Goal: Browse casually: Explore the website without a specific task or goal

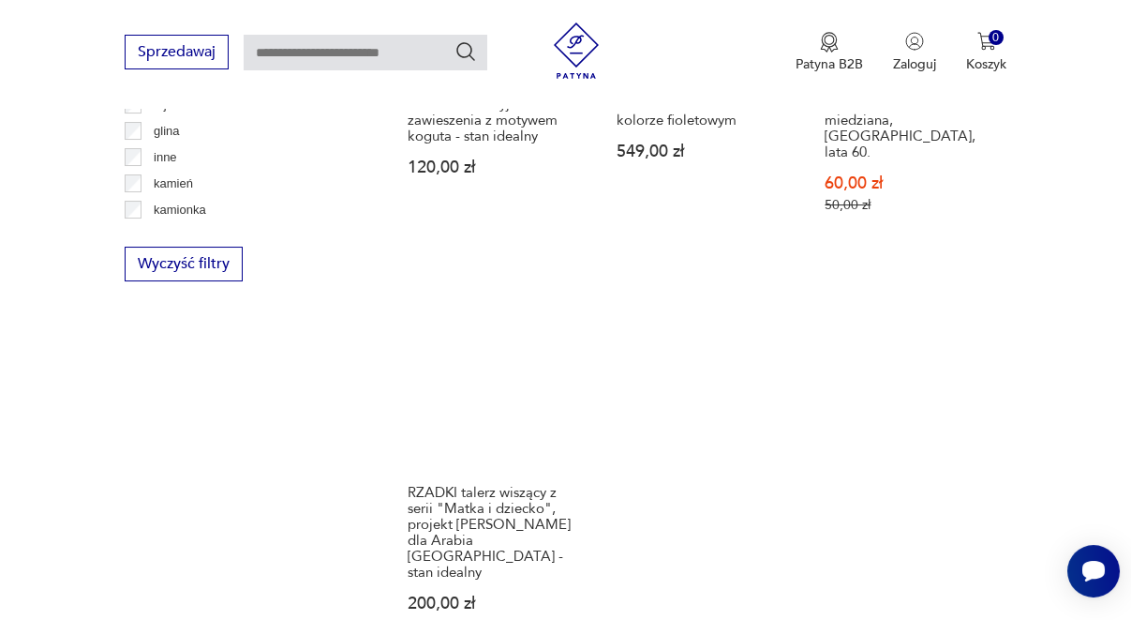
scroll to position [2746, 0]
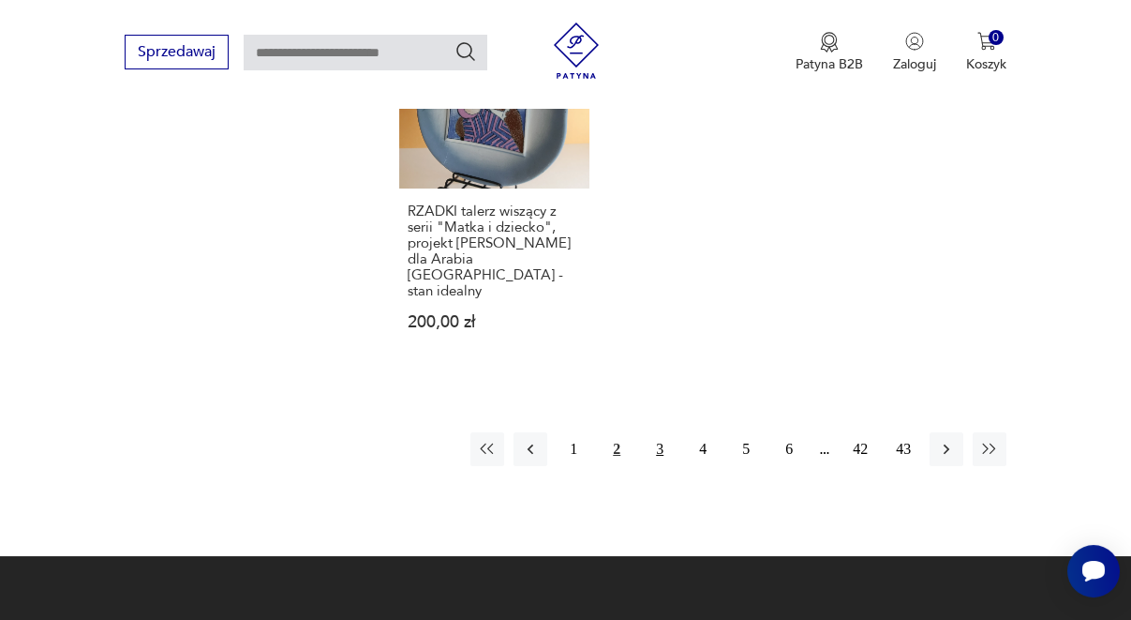
click at [668, 432] on button "3" at bounding box center [660, 449] width 34 height 34
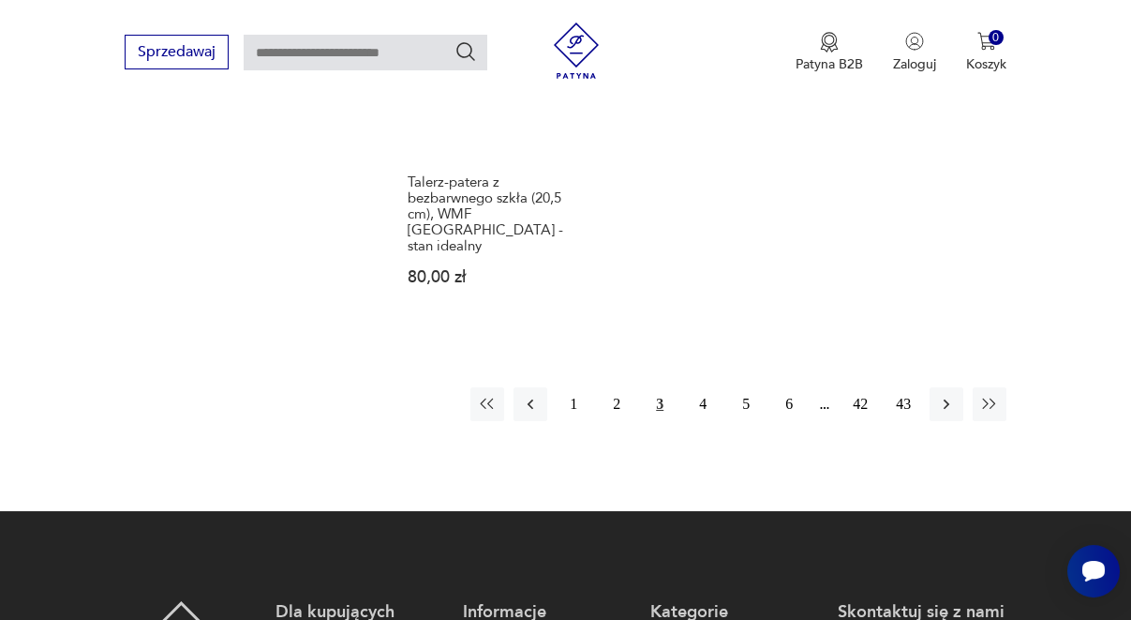
scroll to position [2840, 0]
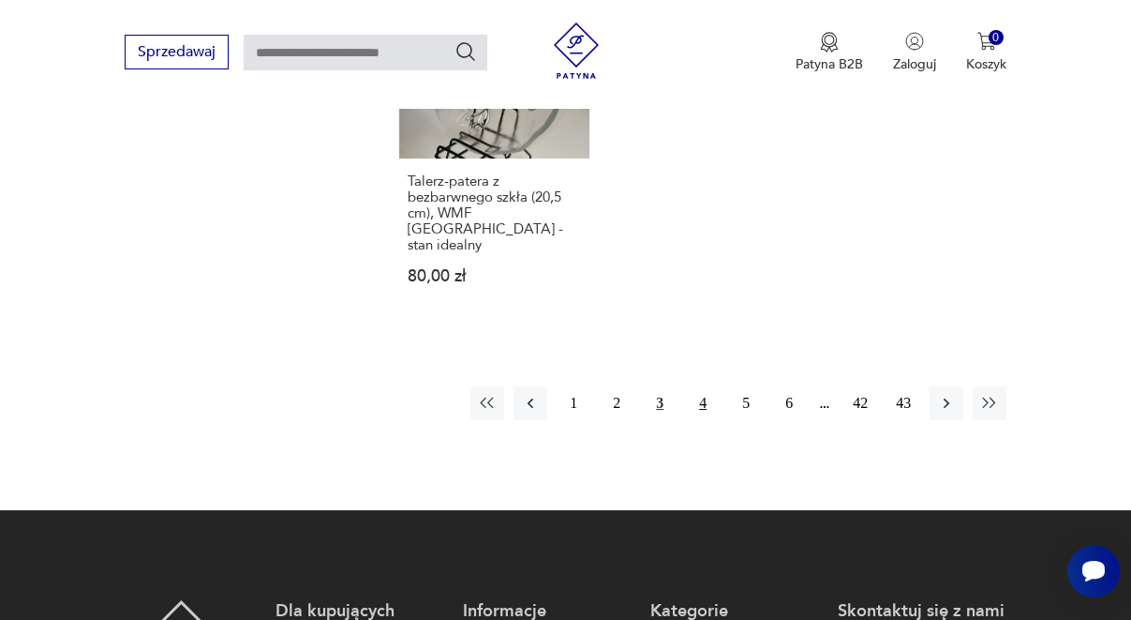
click at [694, 386] on button "4" at bounding box center [703, 403] width 34 height 34
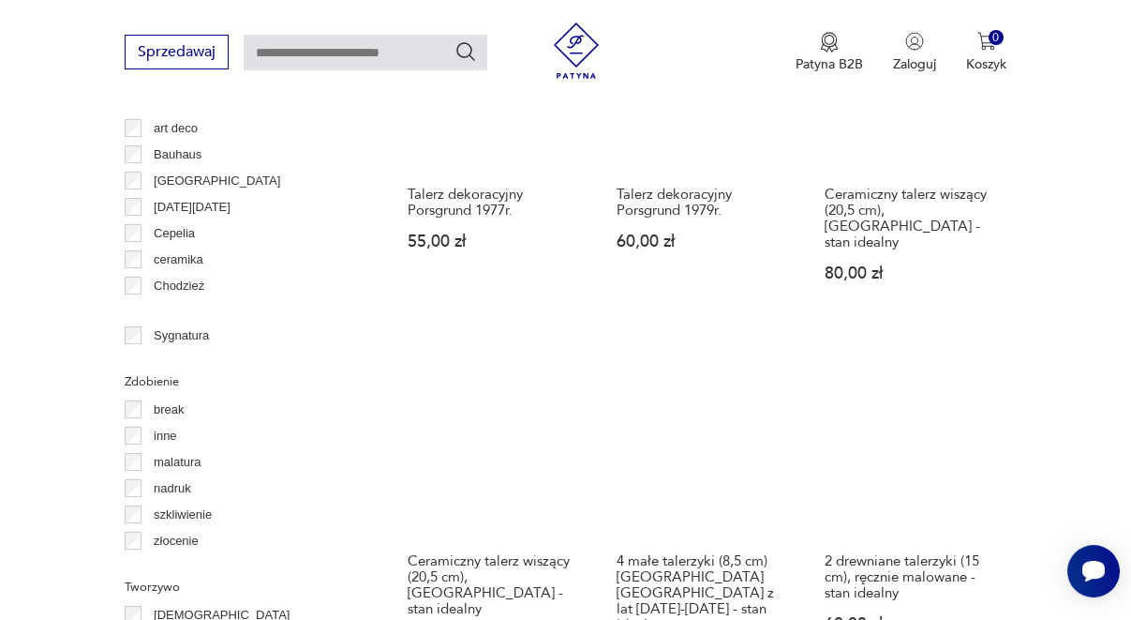
scroll to position [1809, 0]
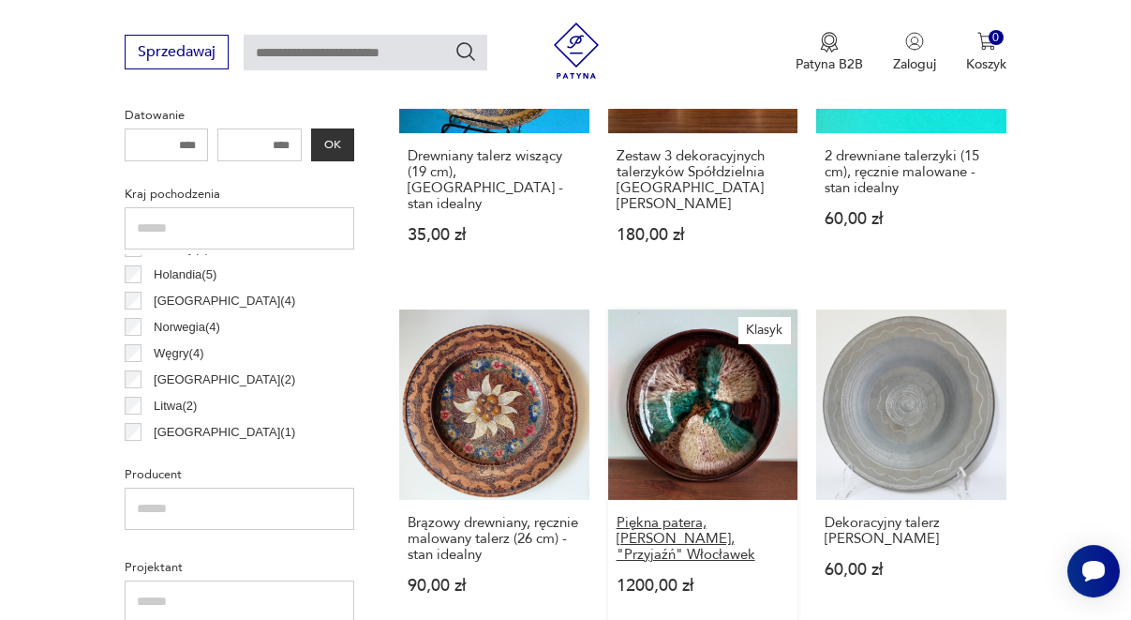
scroll to position [872, 0]
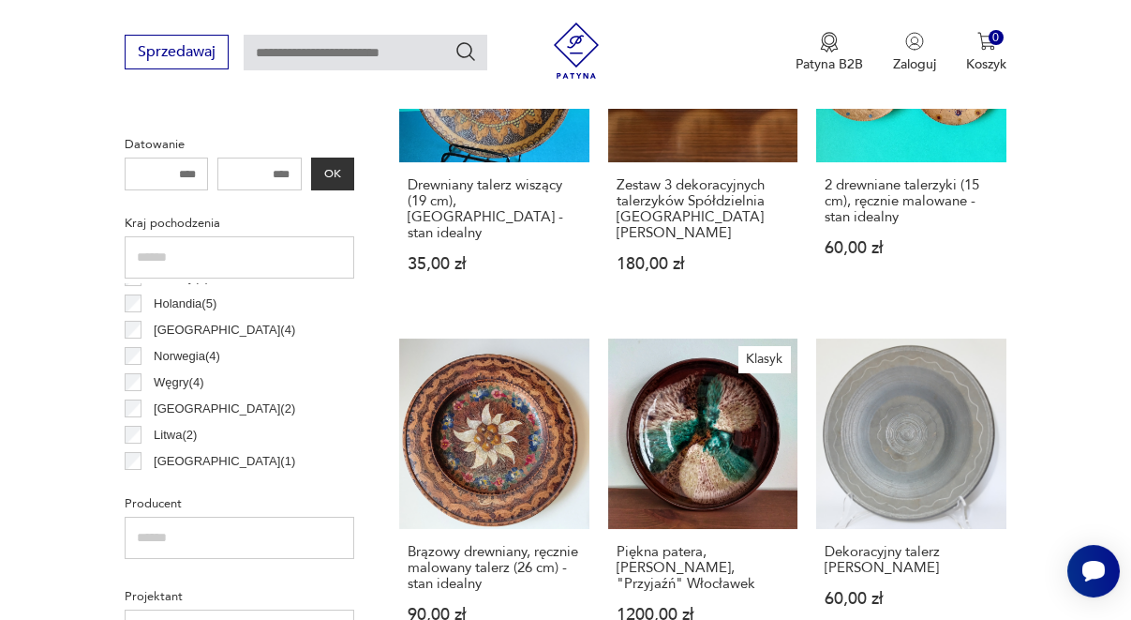
scroll to position [1809, 0]
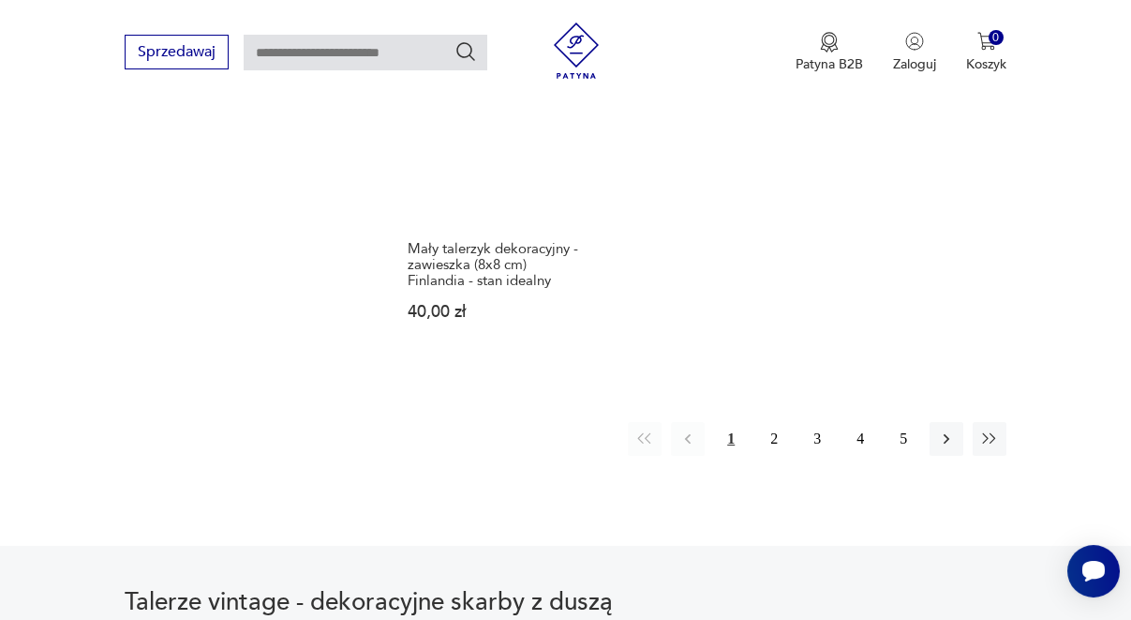
scroll to position [2746, 0]
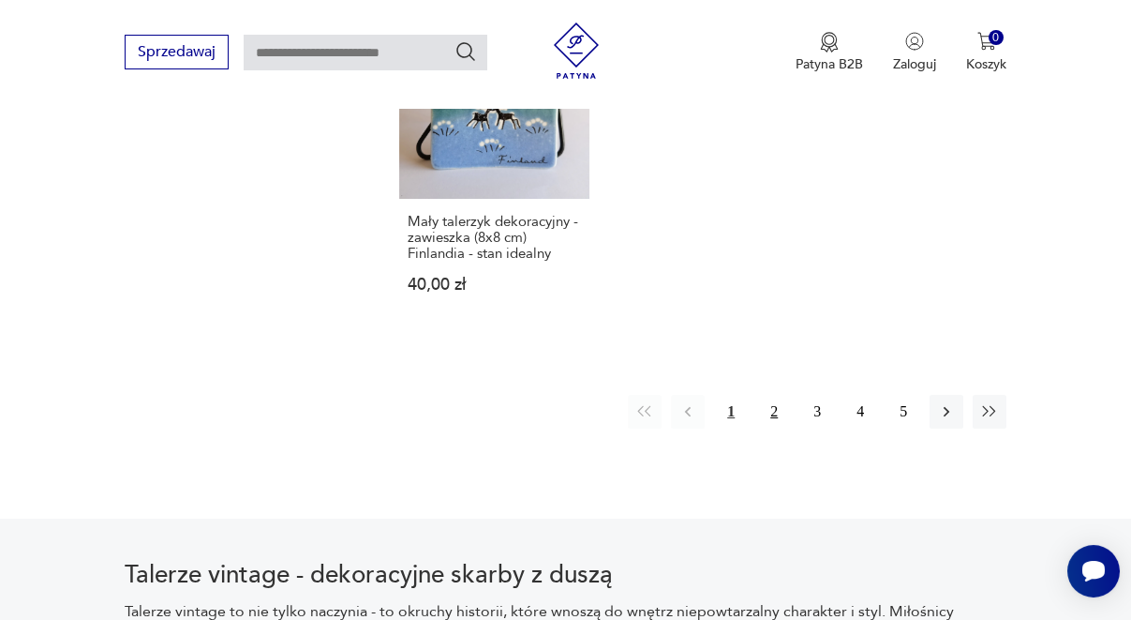
click at [776, 395] on button "2" at bounding box center [774, 412] width 34 height 34
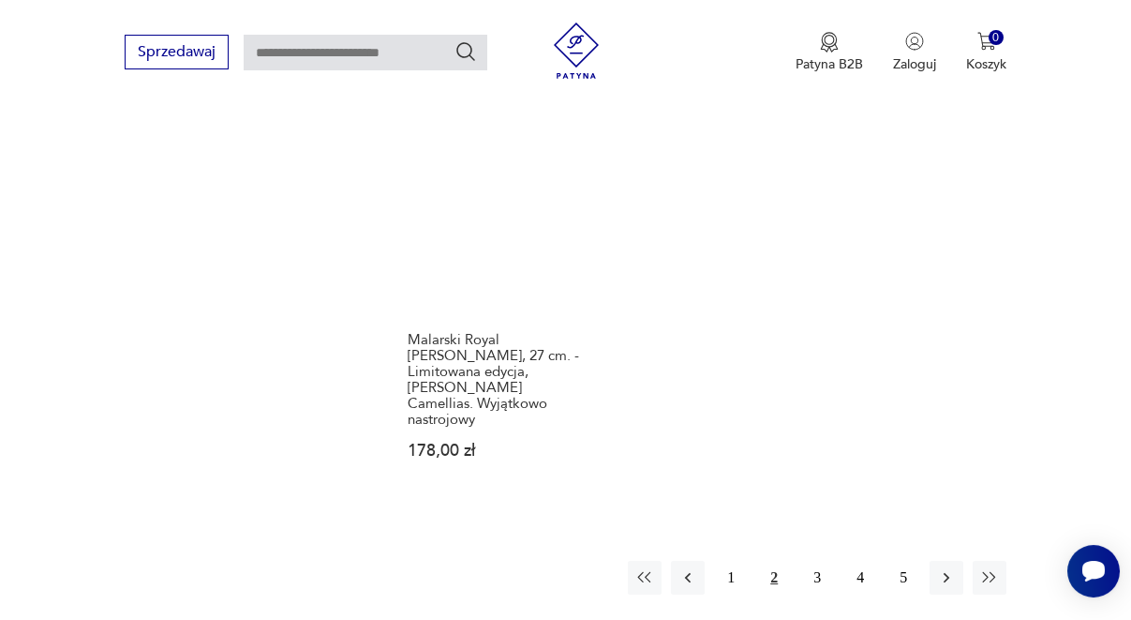
scroll to position [2746, 0]
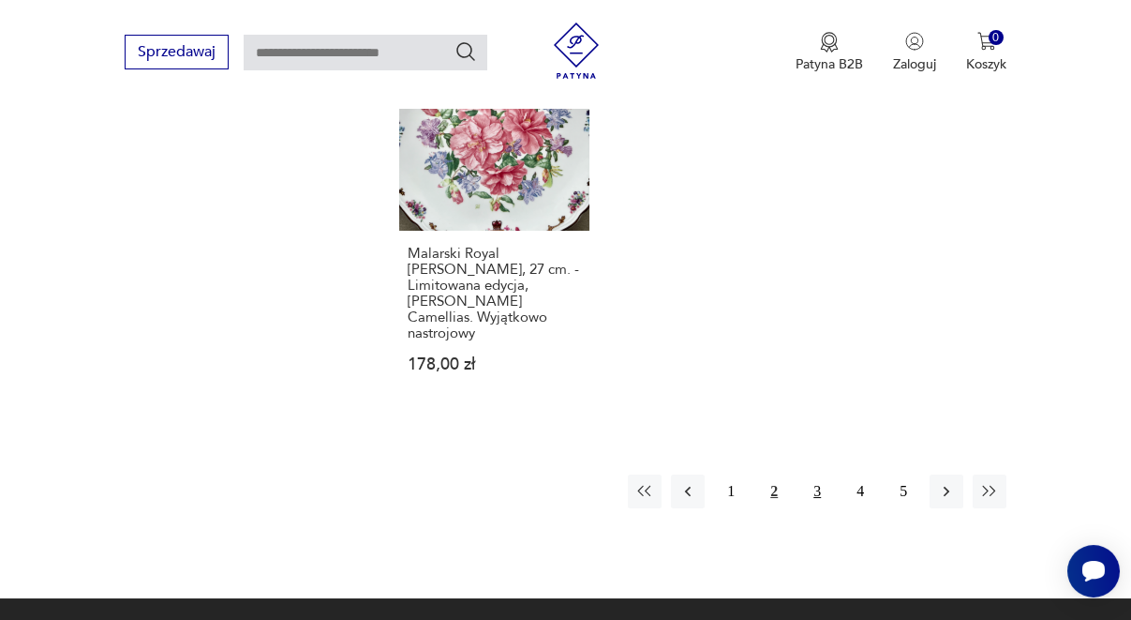
click at [819, 474] on button "3" at bounding box center [818, 491] width 34 height 34
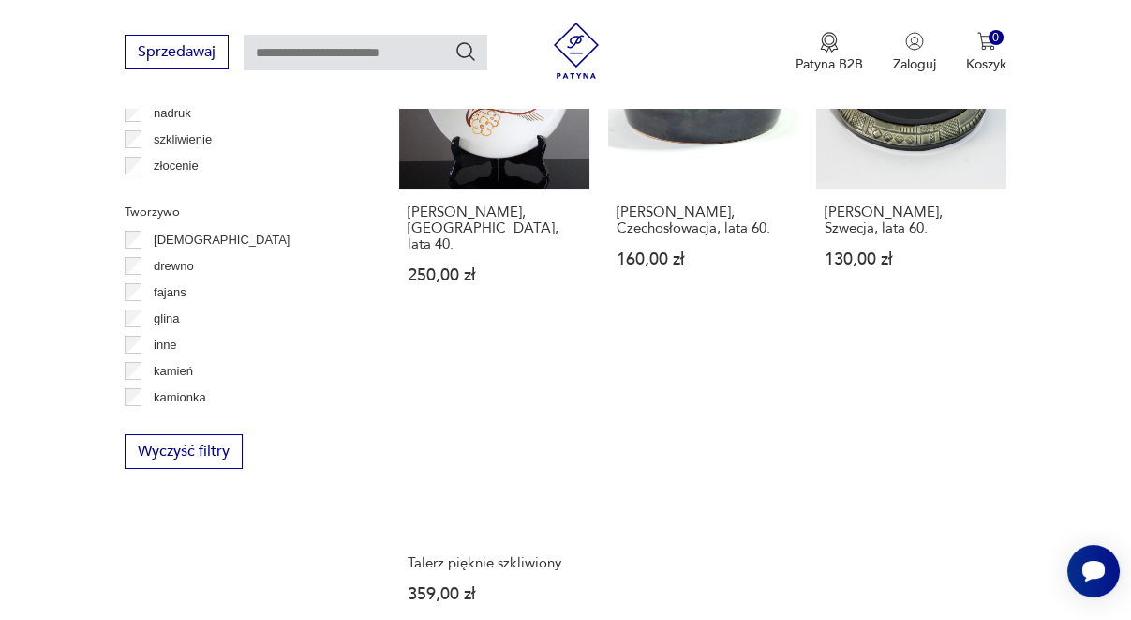
scroll to position [2465, 0]
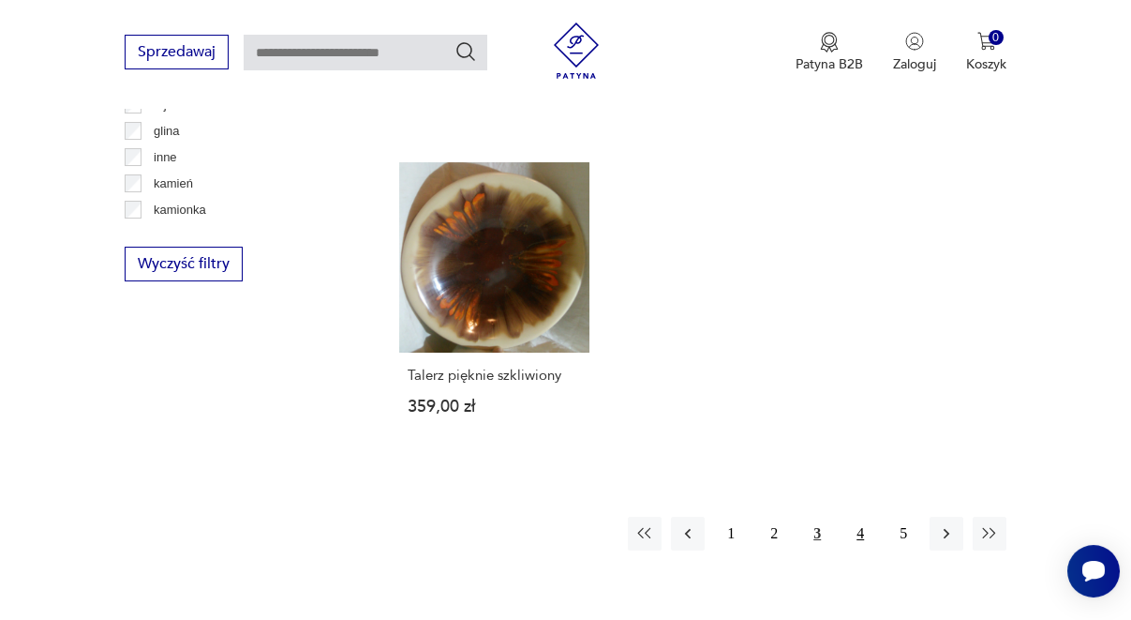
click at [859, 516] on button "4" at bounding box center [861, 533] width 34 height 34
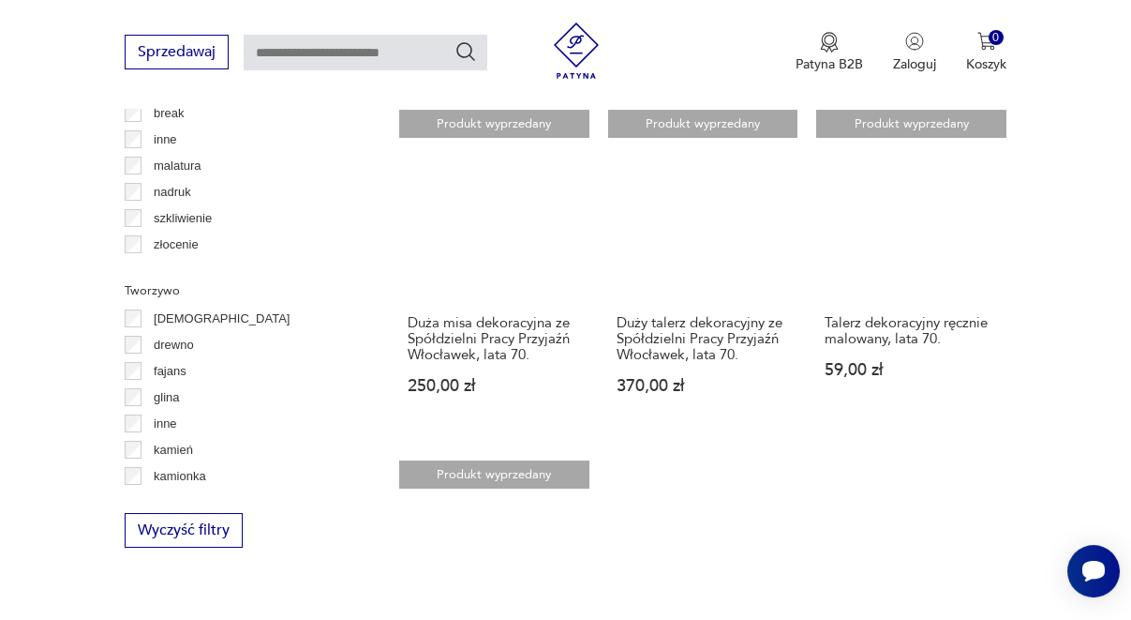
scroll to position [2465, 0]
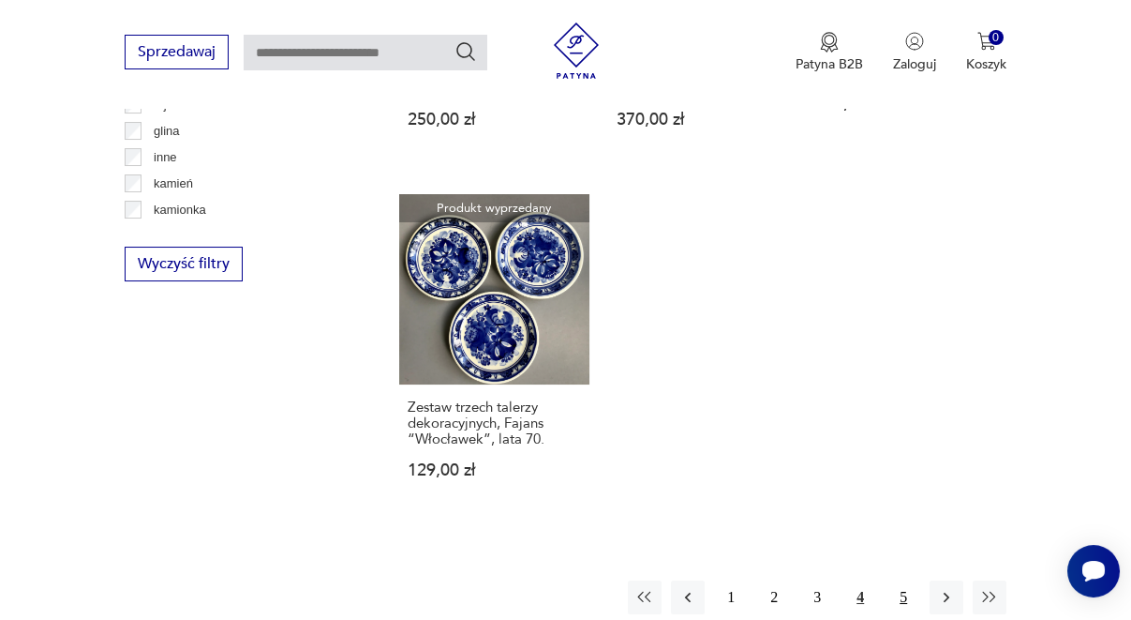
click at [903, 580] on button "5" at bounding box center [904, 597] width 34 height 34
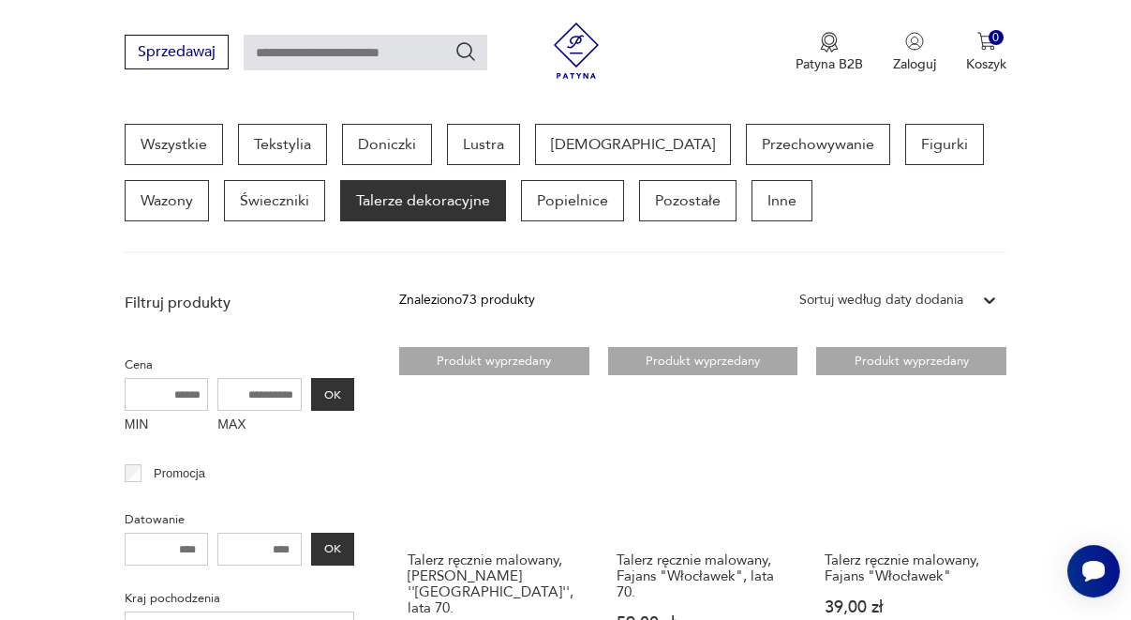
scroll to position [497, 0]
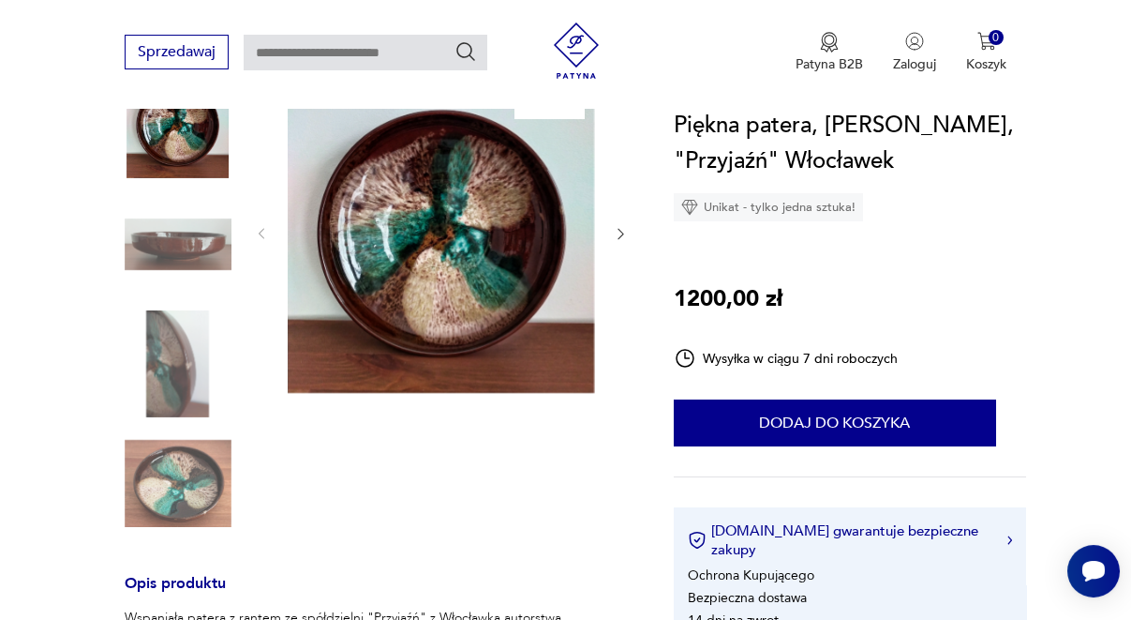
scroll to position [281, 0]
